Goal: Navigation & Orientation: Find specific page/section

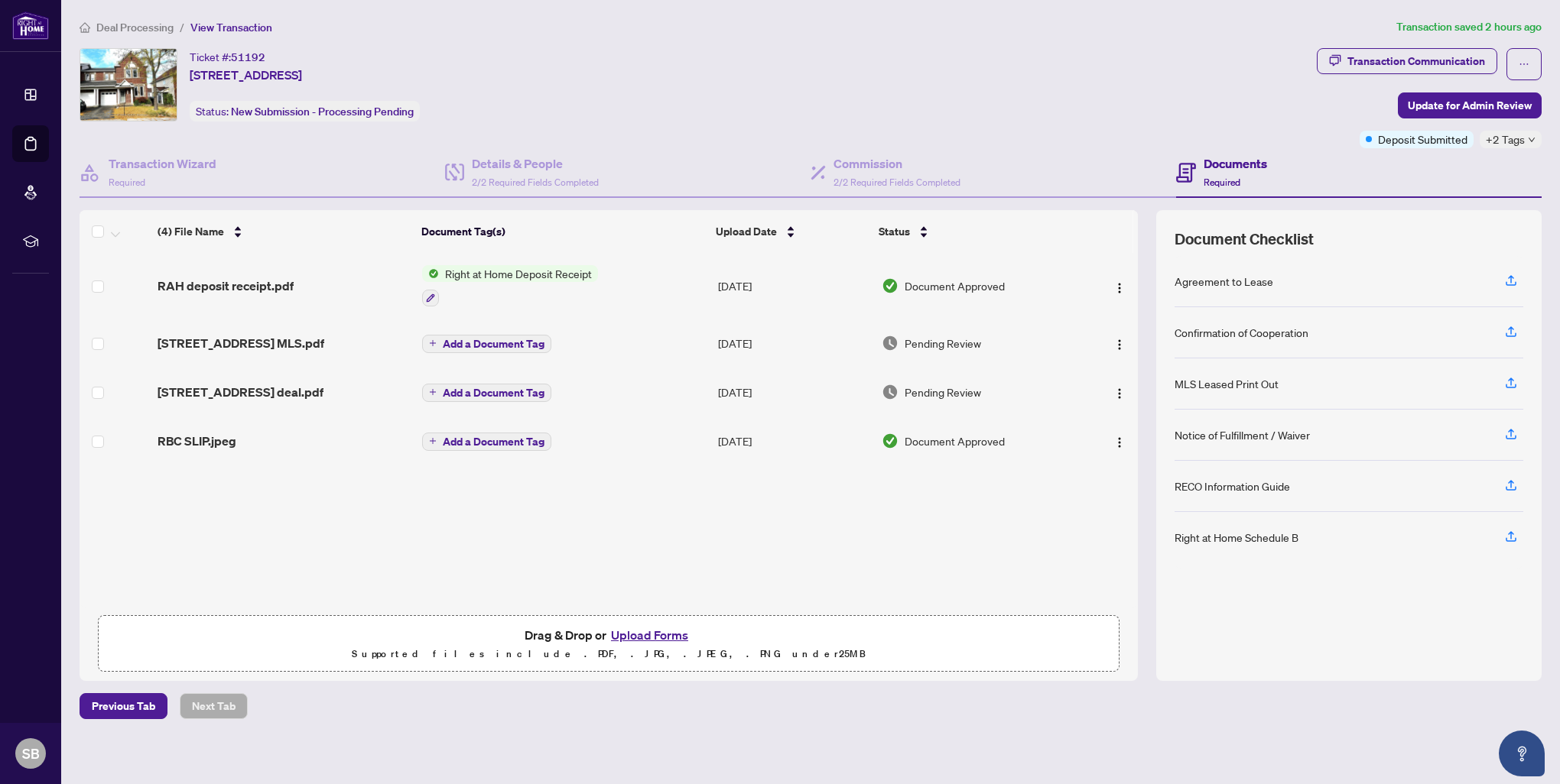
click at [135, 25] on span "Deal Processing" at bounding box center [135, 28] width 77 height 14
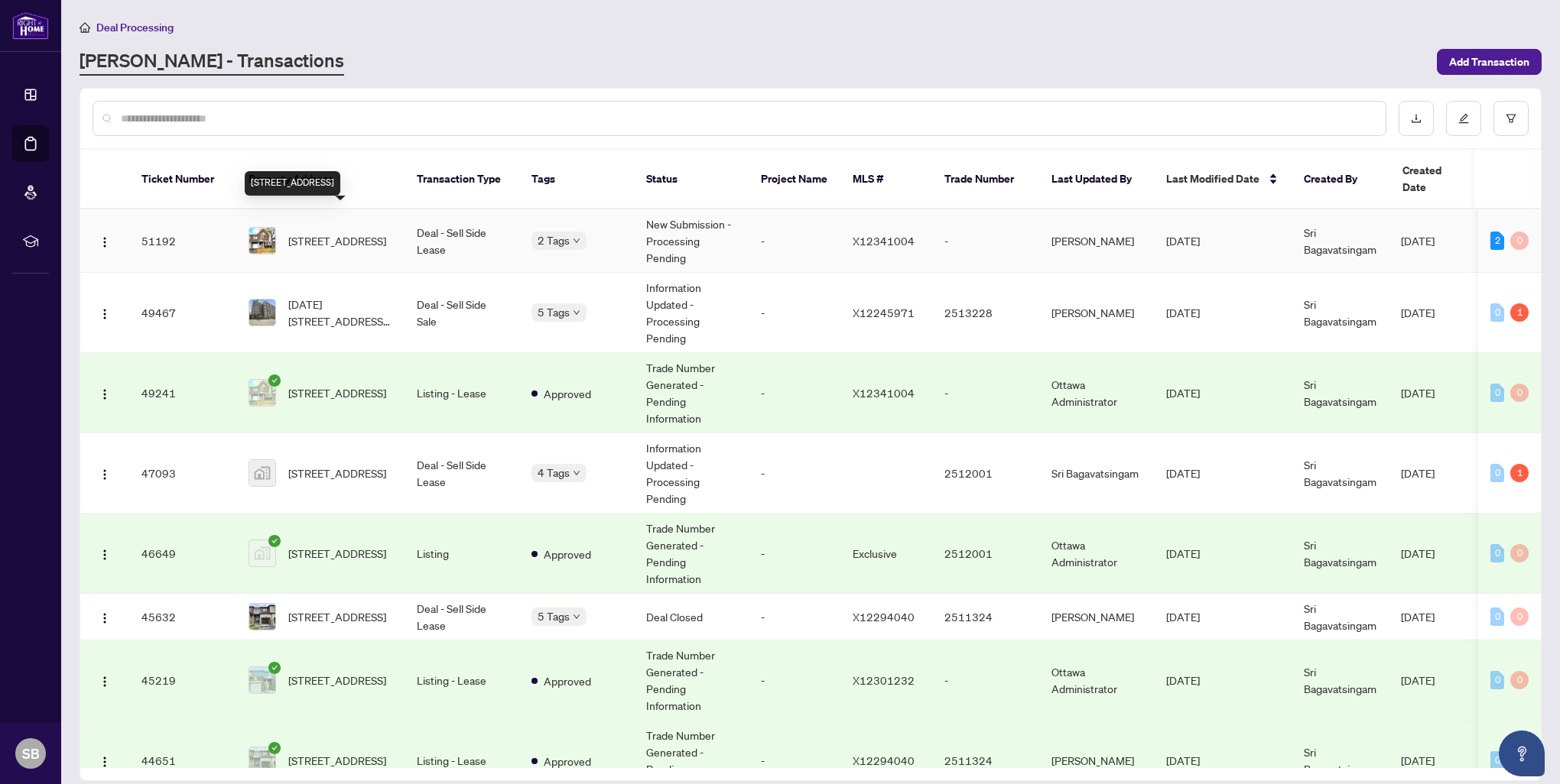
click at [350, 232] on span "[STREET_ADDRESS]" at bounding box center [337, 241] width 98 height 17
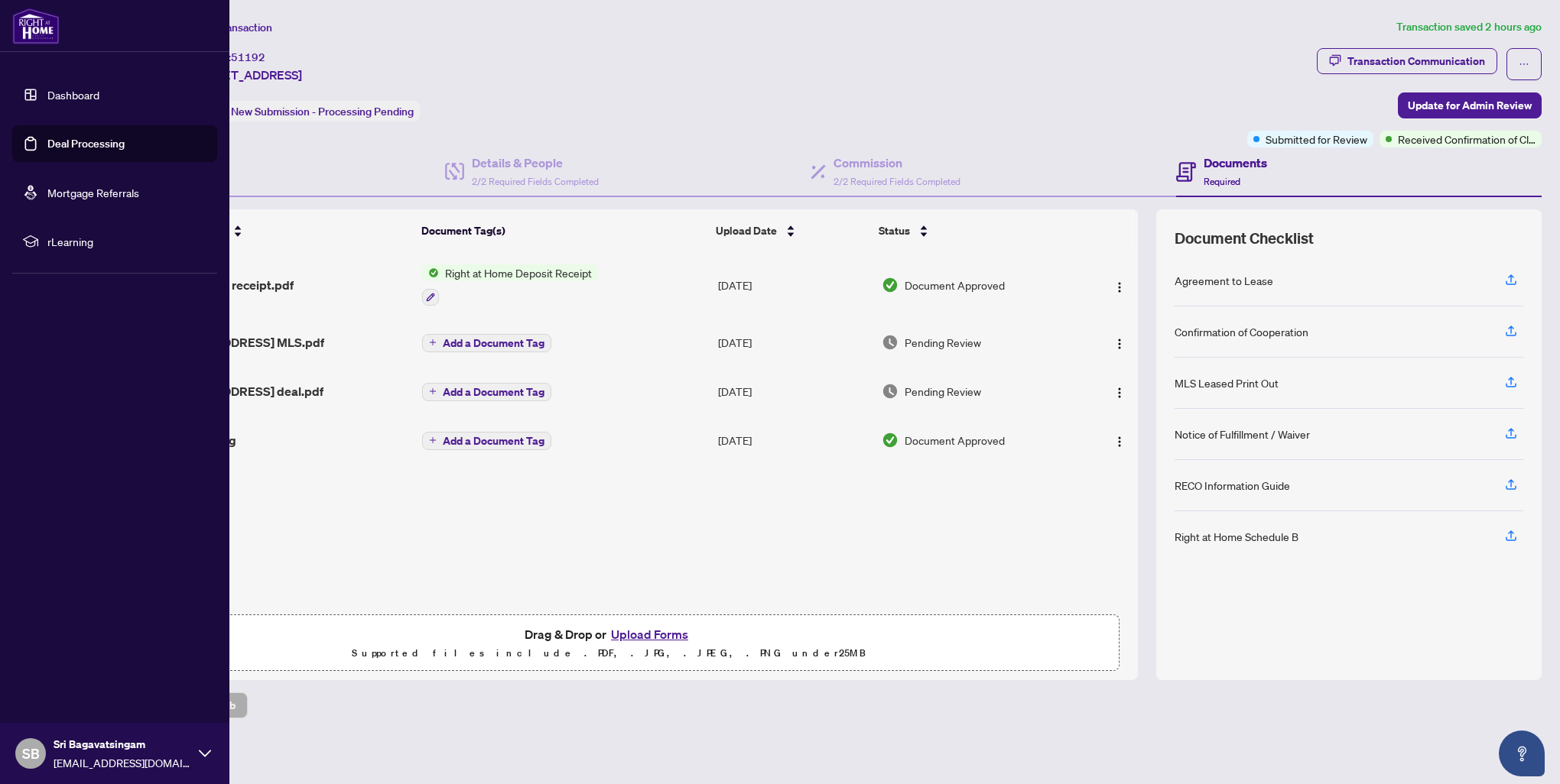
click at [74, 143] on link "Deal Processing" at bounding box center [86, 144] width 77 height 14
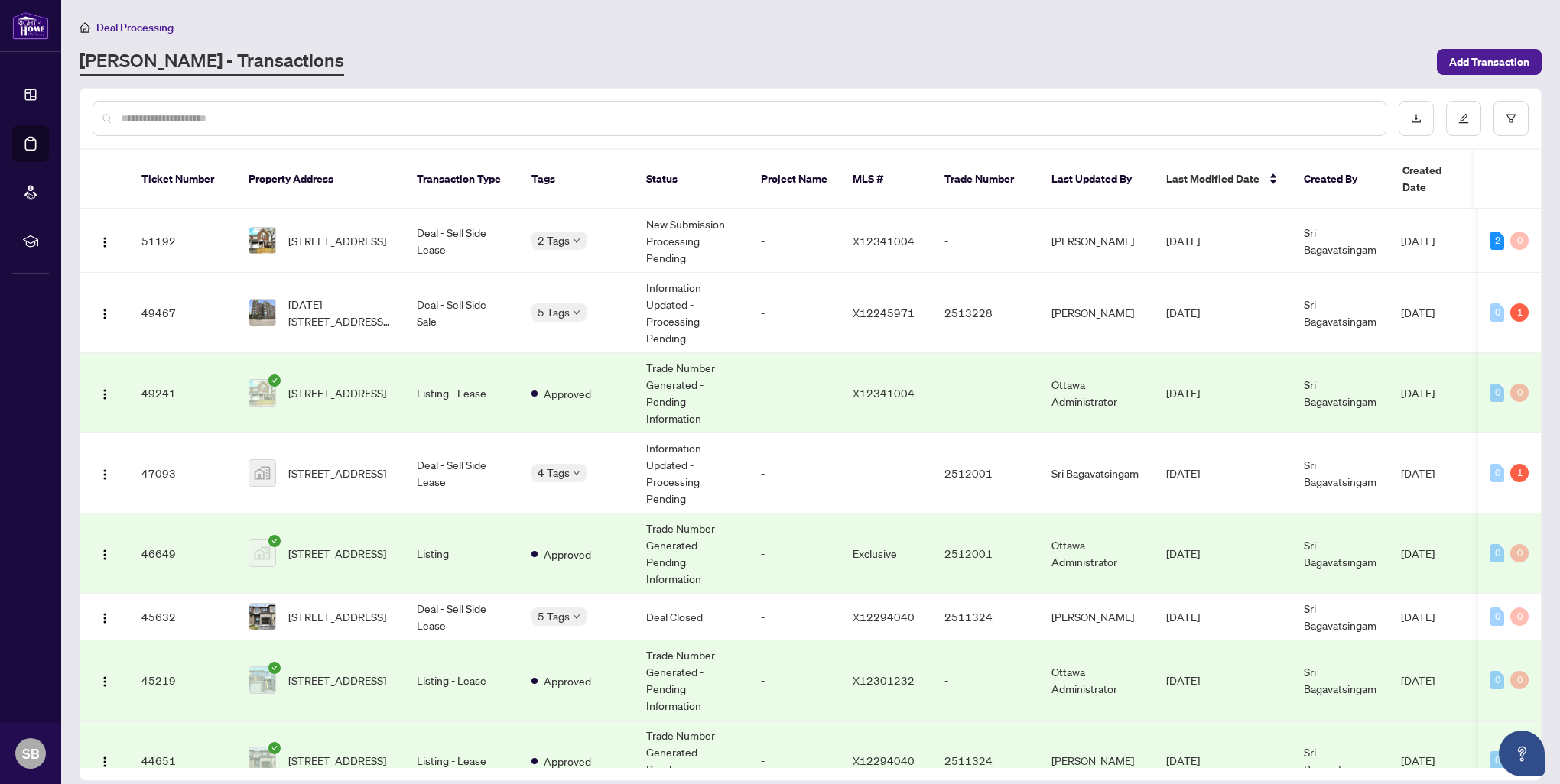
click at [875, 20] on div "Deal Processing" at bounding box center [810, 27] width 1462 height 18
